Goal: Transaction & Acquisition: Purchase product/service

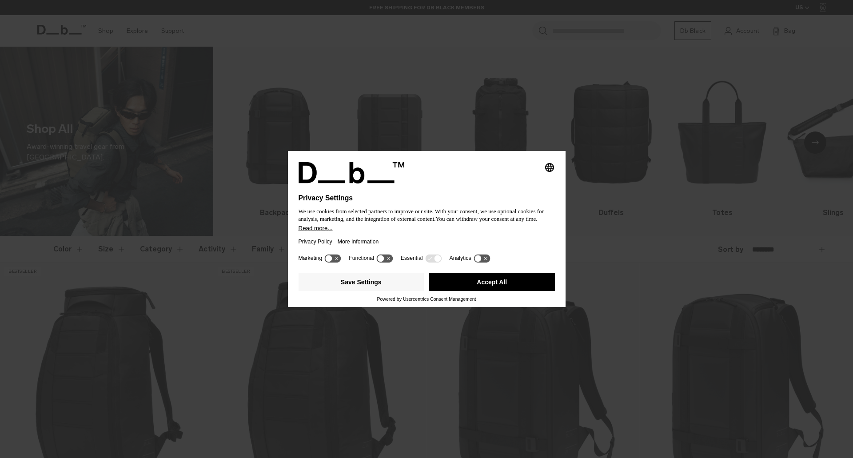
click at [510, 288] on button "Accept All" at bounding box center [492, 282] width 126 height 18
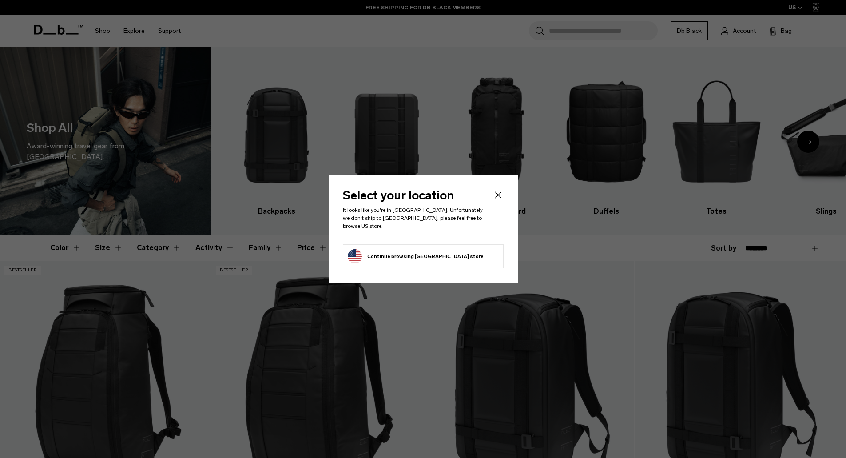
click at [439, 254] on button "Continue browsing [GEOGRAPHIC_DATA] store Continue shopping in [GEOGRAPHIC_DATA]" at bounding box center [416, 256] width 136 height 14
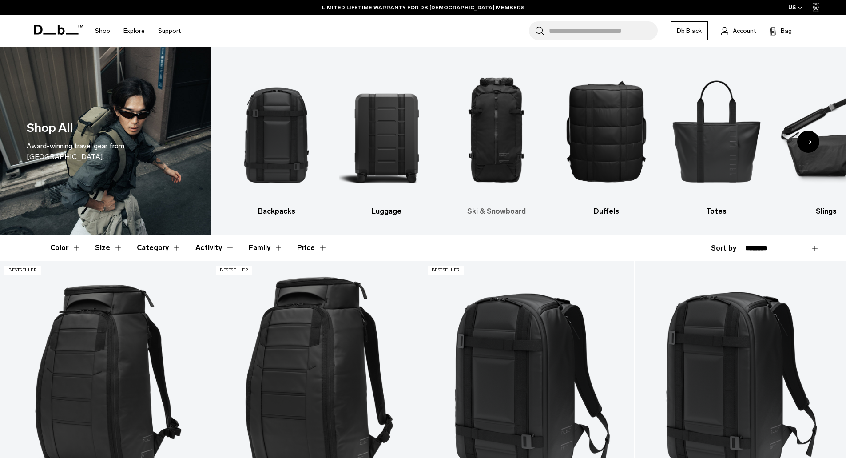
click at [518, 148] on img "3 / 10" at bounding box center [497, 131] width 95 height 142
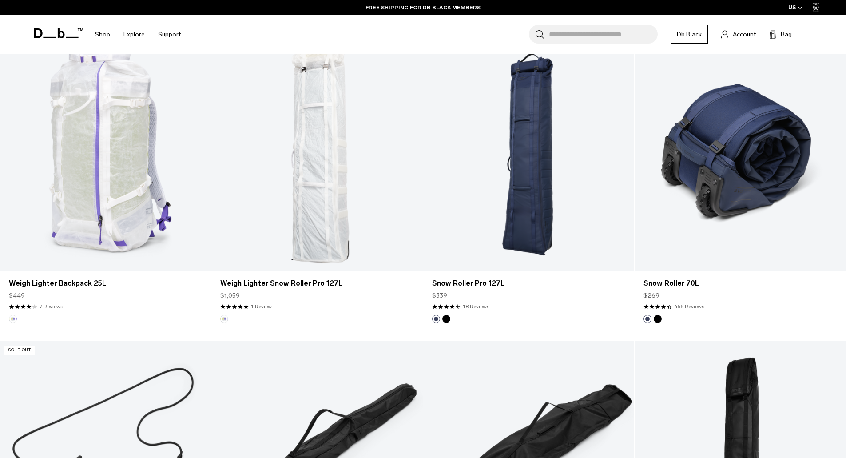
scroll to position [889, 0]
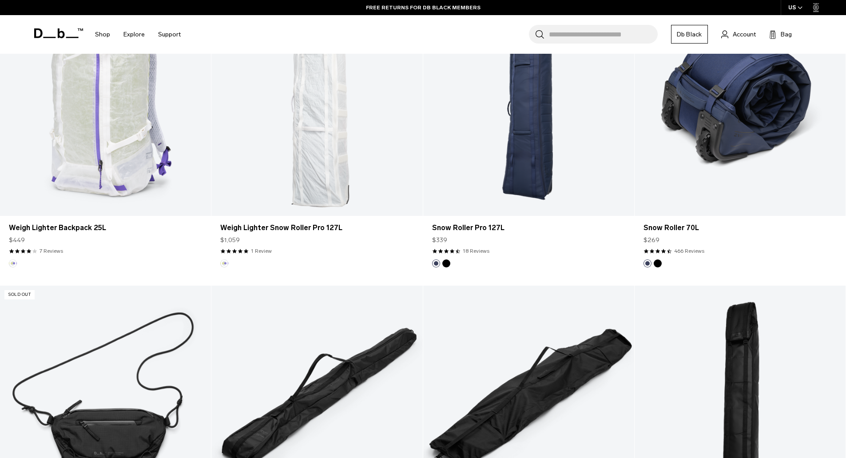
click at [675, 156] on link "Snow Roller 70L" at bounding box center [740, 98] width 211 height 235
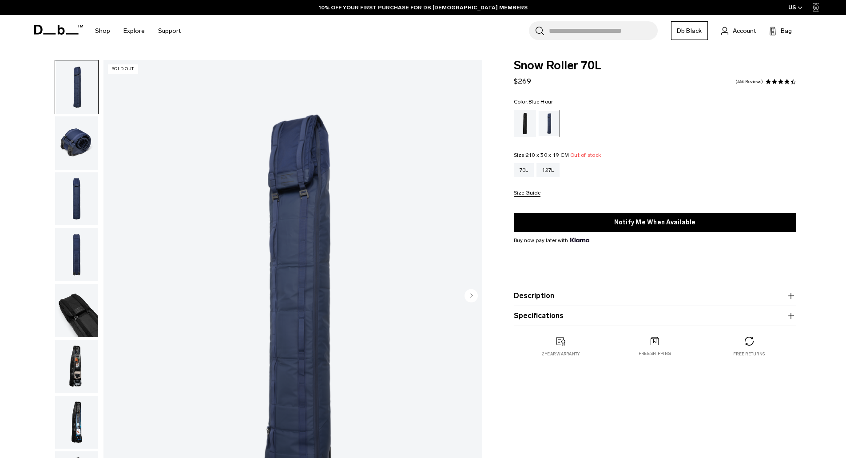
click at [60, 151] on img "button" at bounding box center [76, 142] width 43 height 53
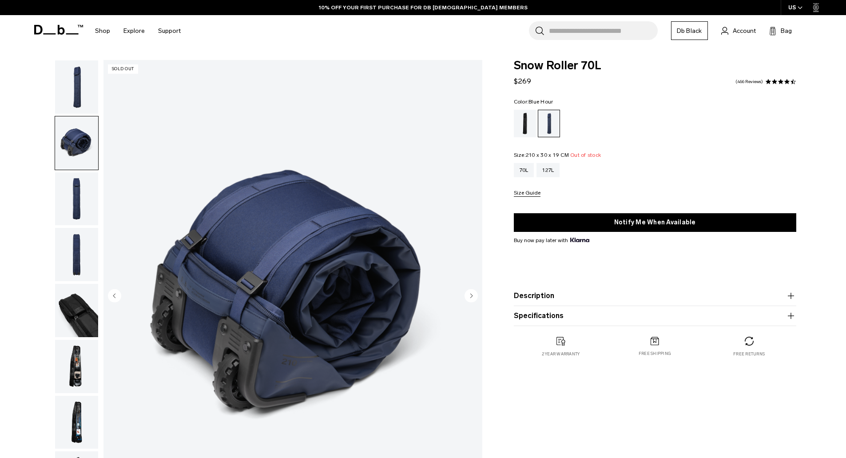
click at [52, 200] on div at bounding box center [74, 296] width 48 height 473
click at [69, 225] on img "button" at bounding box center [76, 198] width 43 height 53
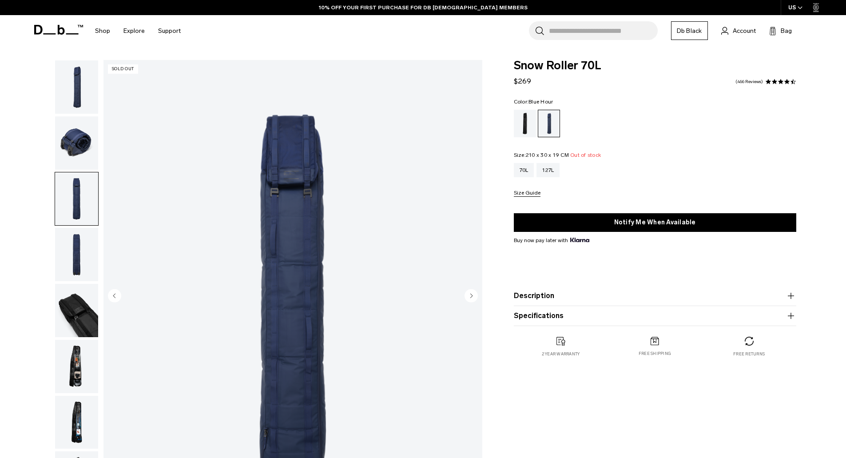
click at [77, 200] on img "button" at bounding box center [76, 198] width 43 height 53
click at [73, 251] on img "button" at bounding box center [76, 254] width 43 height 53
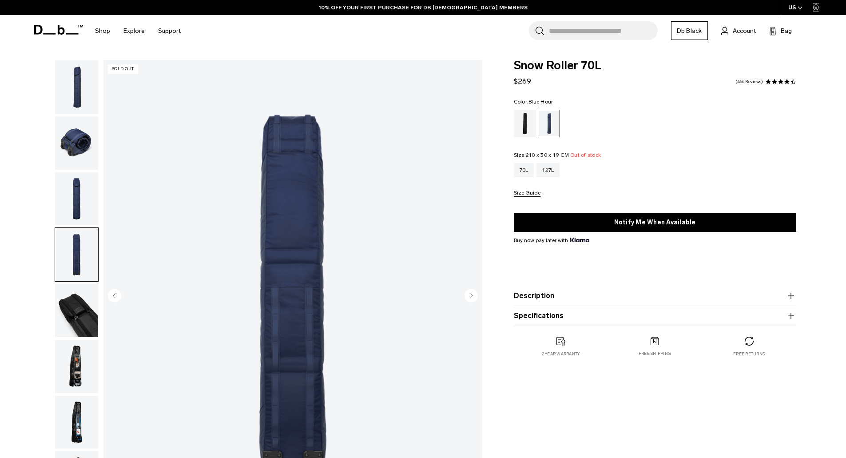
click at [79, 282] on ul at bounding box center [77, 282] width 44 height 445
click at [75, 328] on img "button" at bounding box center [76, 310] width 43 height 53
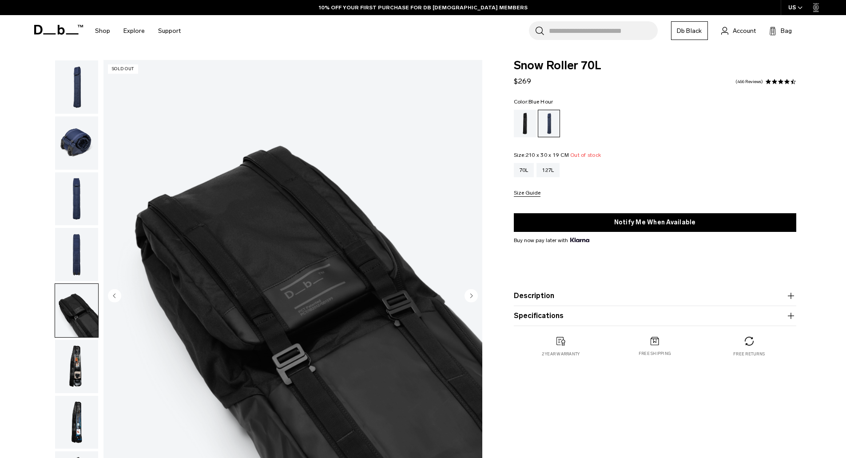
click at [80, 371] on img "button" at bounding box center [76, 366] width 43 height 53
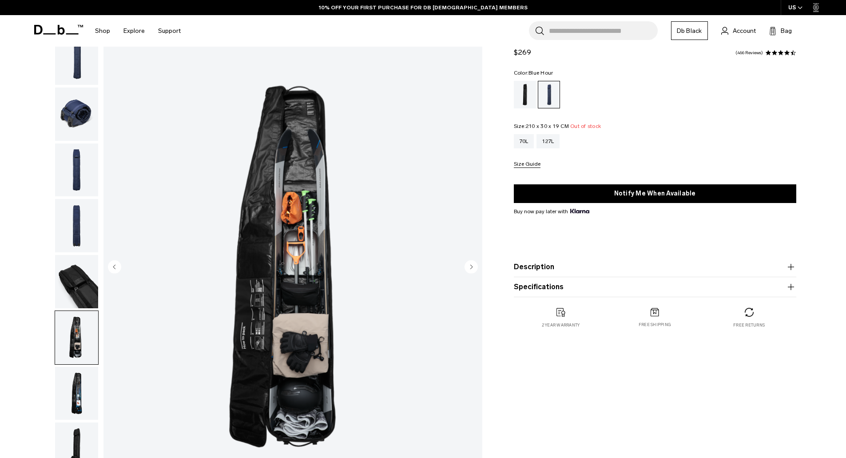
scroll to position [44, 0]
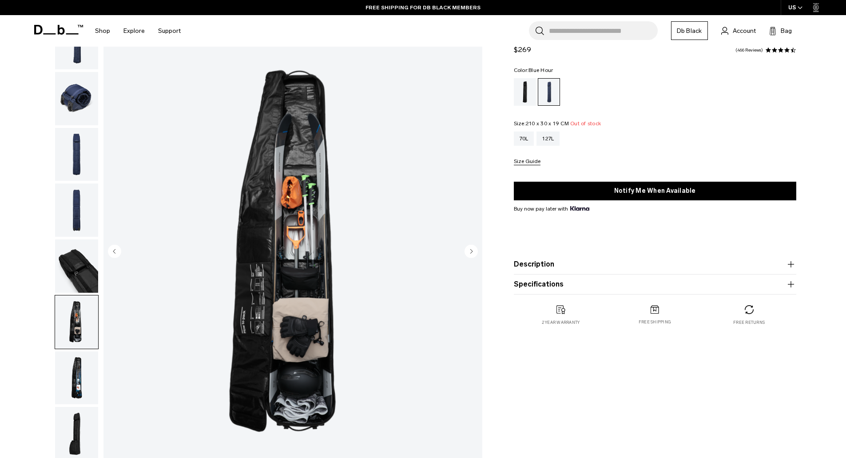
click at [79, 368] on img "button" at bounding box center [76, 377] width 43 height 53
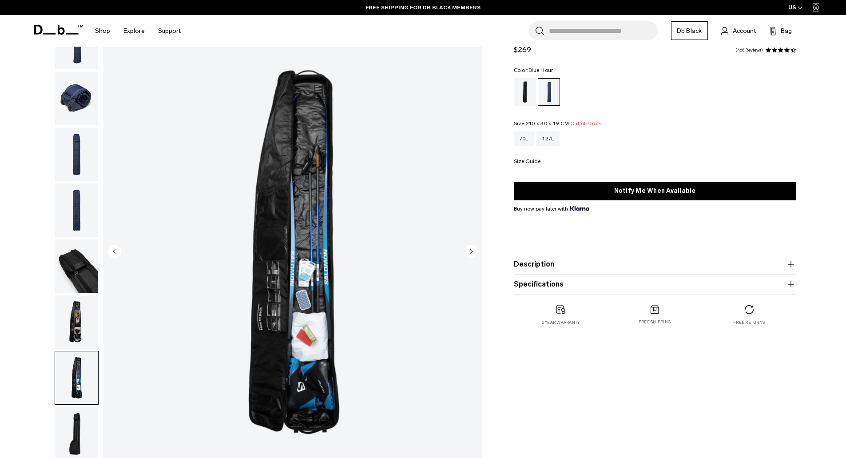
scroll to position [89, 0]
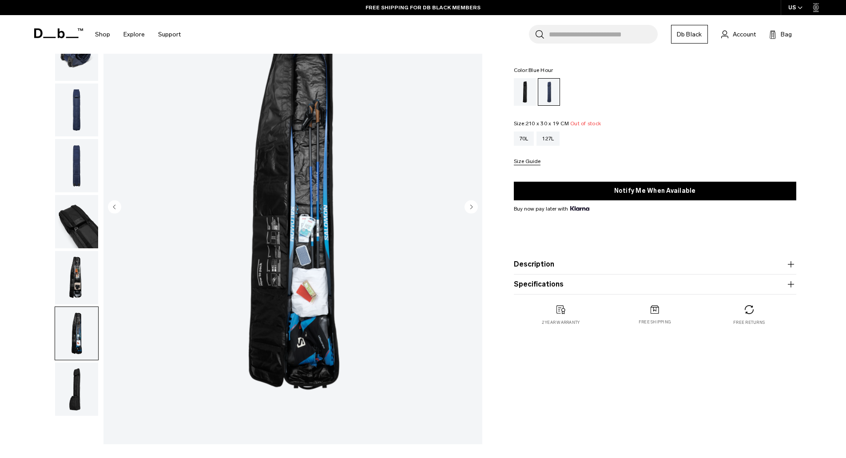
click at [83, 386] on img "button" at bounding box center [76, 389] width 43 height 53
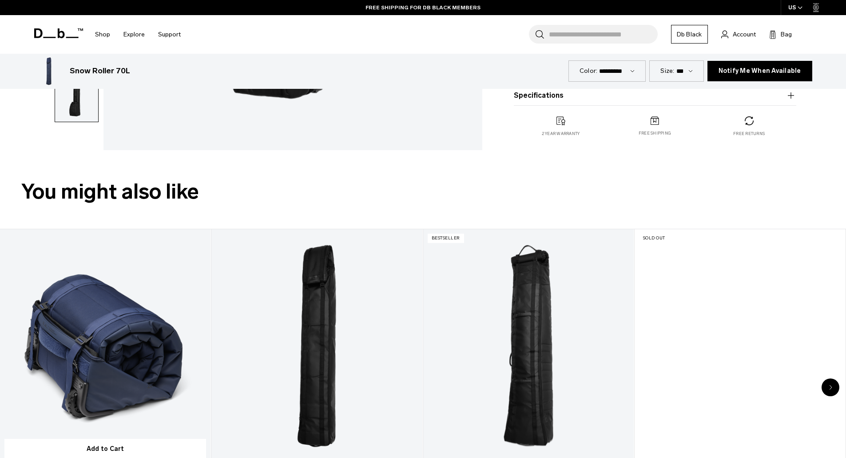
scroll to position [489, 0]
